Goal: Information Seeking & Learning: Check status

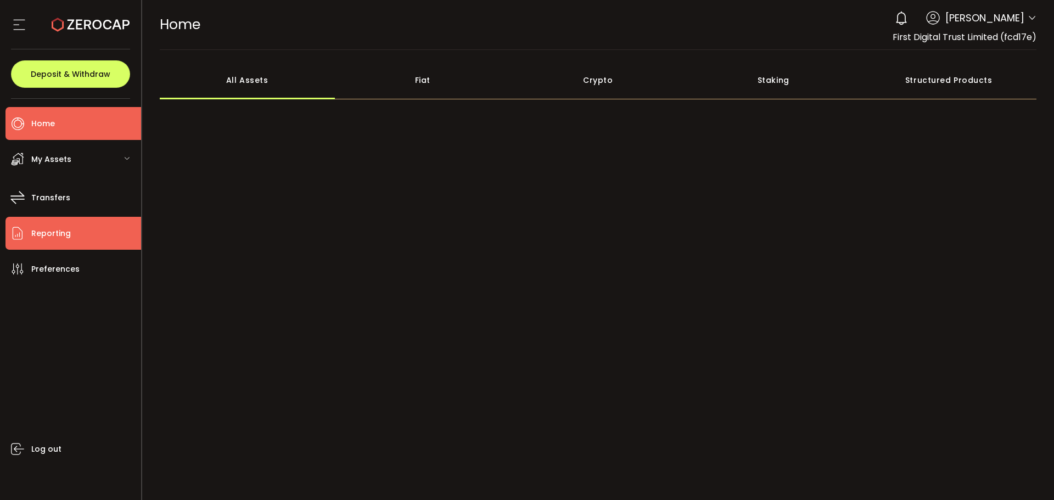
click at [54, 224] on li "Reporting" at bounding box center [73, 233] width 136 height 33
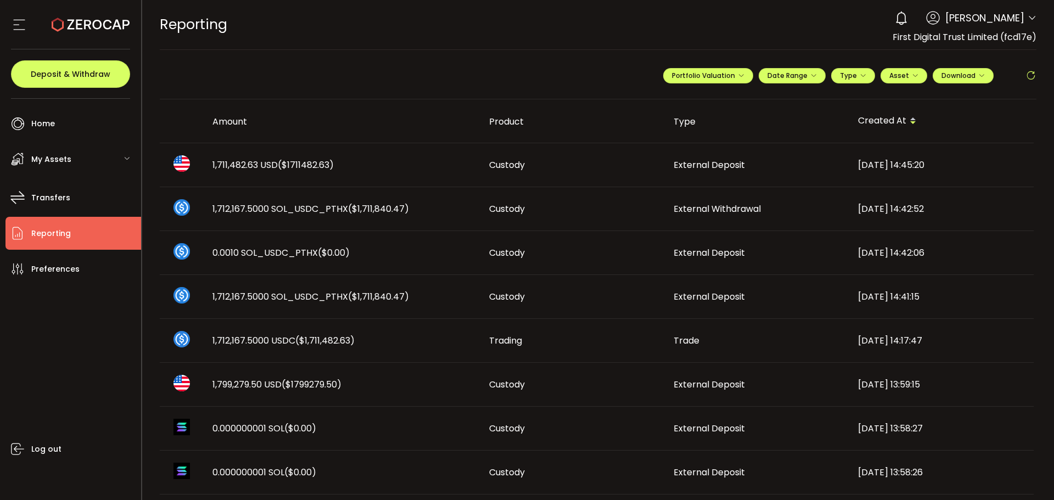
click at [275, 171] on td "1,711,482.63 USD ($1711482.63)" at bounding box center [342, 165] width 277 height 44
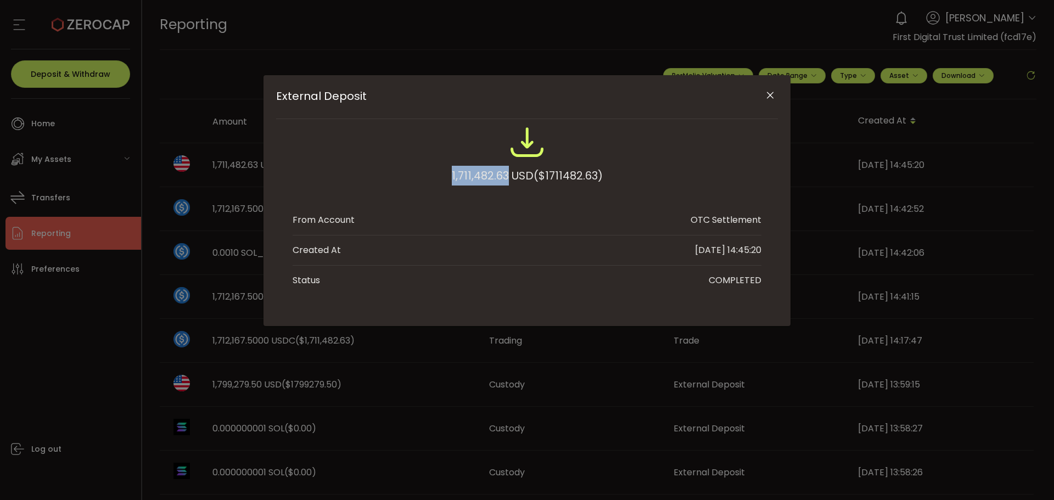
drag, startPoint x: 448, startPoint y: 182, endPoint x: 506, endPoint y: 177, distance: 58.4
click at [506, 177] on div "1,711,482.63 USD ($1711482.63)" at bounding box center [527, 161] width 469 height 72
copy div "1,711,482.63"
